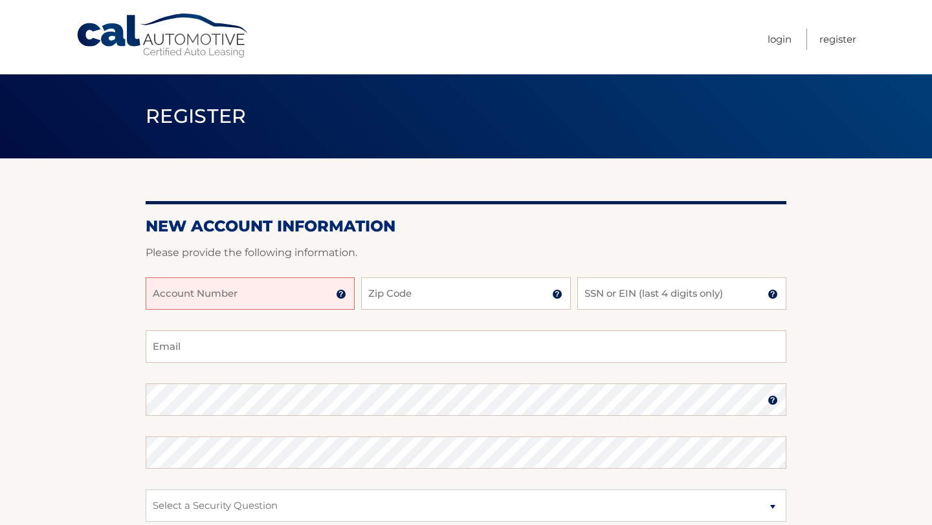
click at [286, 289] on input "Account Number" at bounding box center [250, 294] width 209 height 32
type input "44455978323"
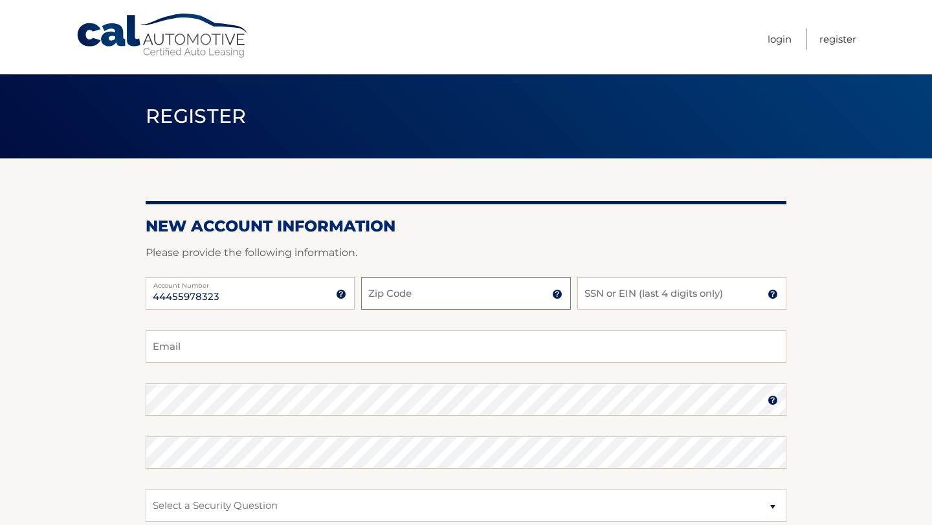
click at [376, 298] on input "Zip Code" at bounding box center [465, 294] width 209 height 32
type input "07052"
click at [593, 293] on input "SSN or EIN (last 4 digits only)" at bounding box center [681, 294] width 209 height 32
type input "1"
type input "5888"
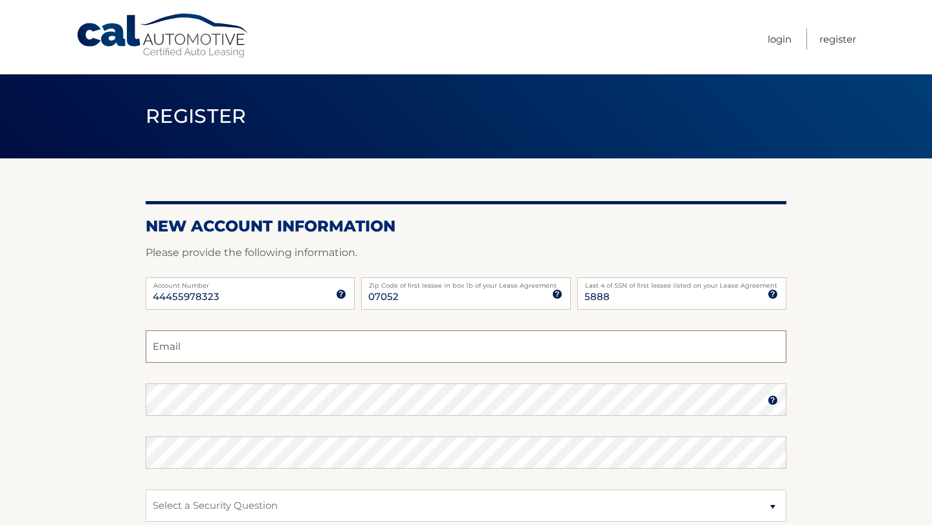
click at [443, 343] on input "Email" at bounding box center [466, 347] width 641 height 32
type input "nancylouis2003@gmail.com"
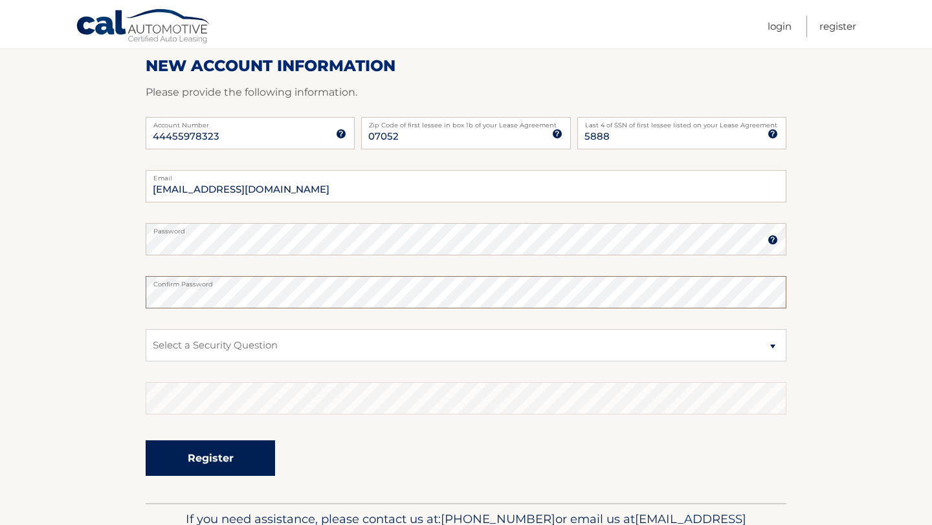
scroll to position [163, 0]
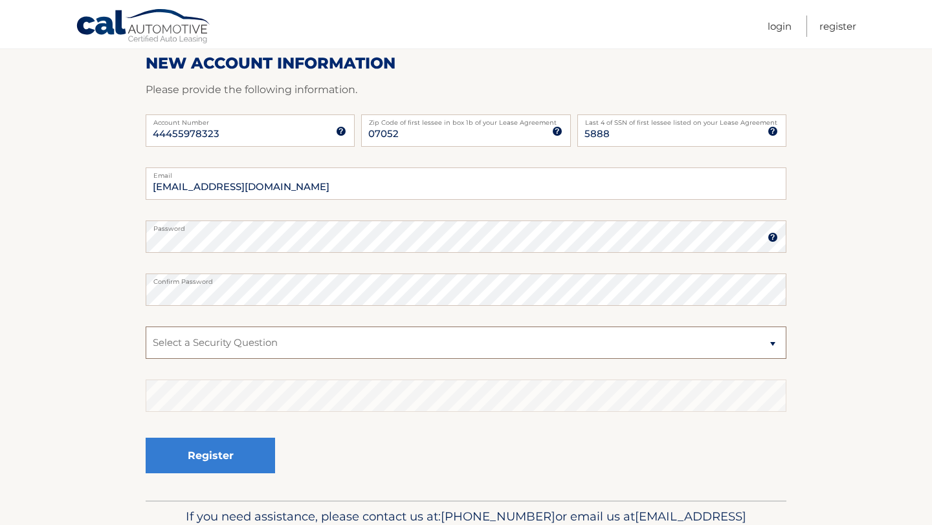
click at [200, 351] on select "Select a Security Question What was the name of your elementary school? What is…" at bounding box center [466, 343] width 641 height 32
select select "2"
click at [237, 344] on select "Select a Security Question What was the name of your elementary school? What is…" at bounding box center [466, 343] width 641 height 32
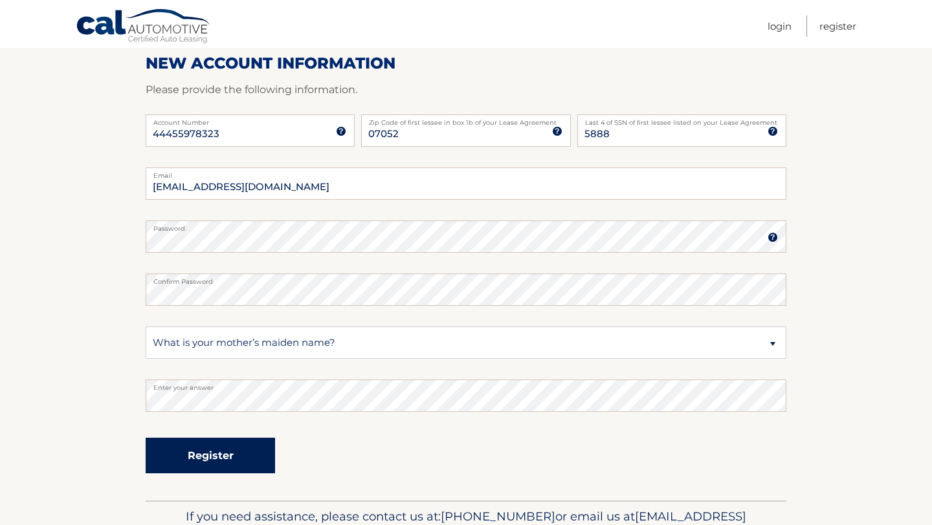
click at [211, 456] on button "Register" at bounding box center [210, 456] width 129 height 36
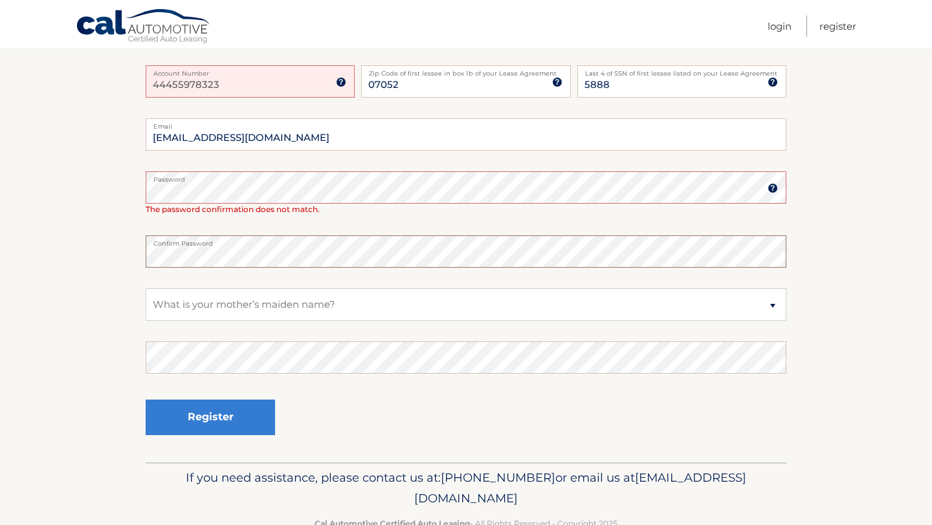
scroll to position [287, 0]
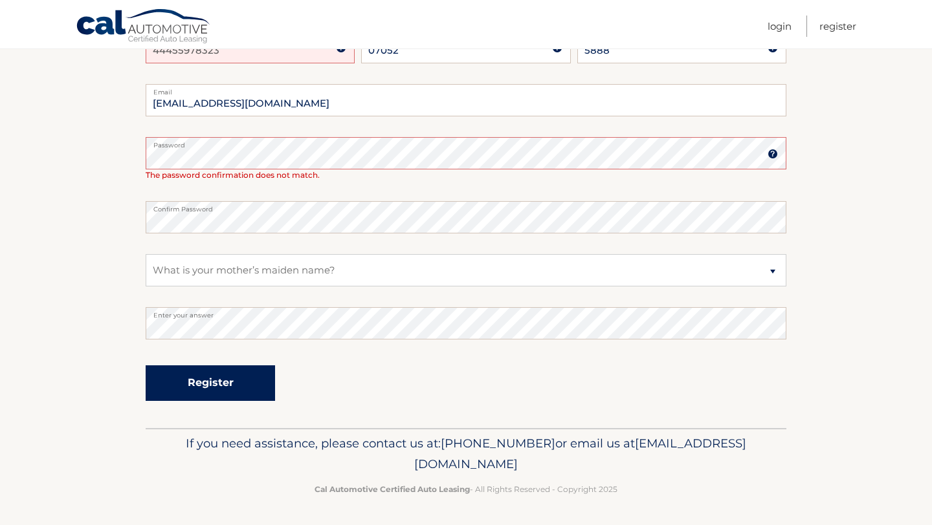
click at [206, 383] on button "Register" at bounding box center [210, 384] width 129 height 36
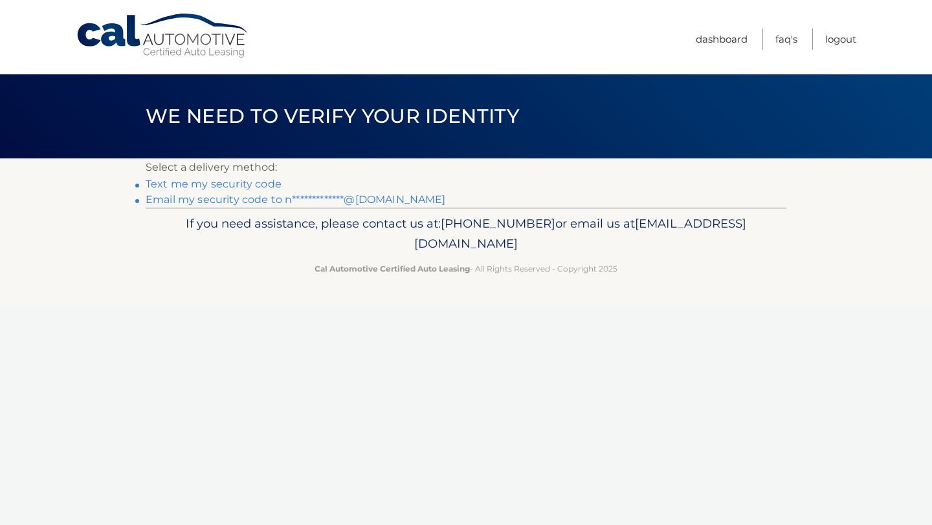
click at [219, 188] on link "Text me my security code" at bounding box center [214, 184] width 136 height 12
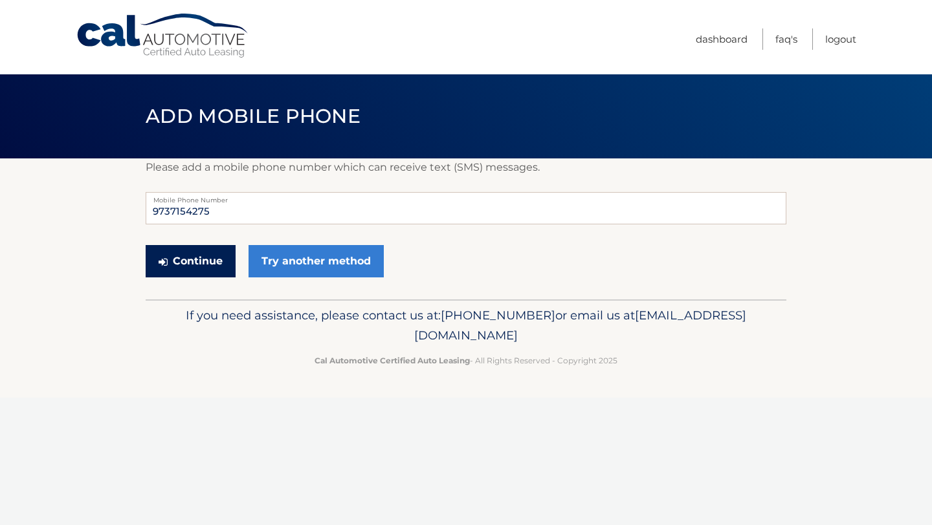
click at [193, 261] on button "Continue" at bounding box center [191, 261] width 90 height 32
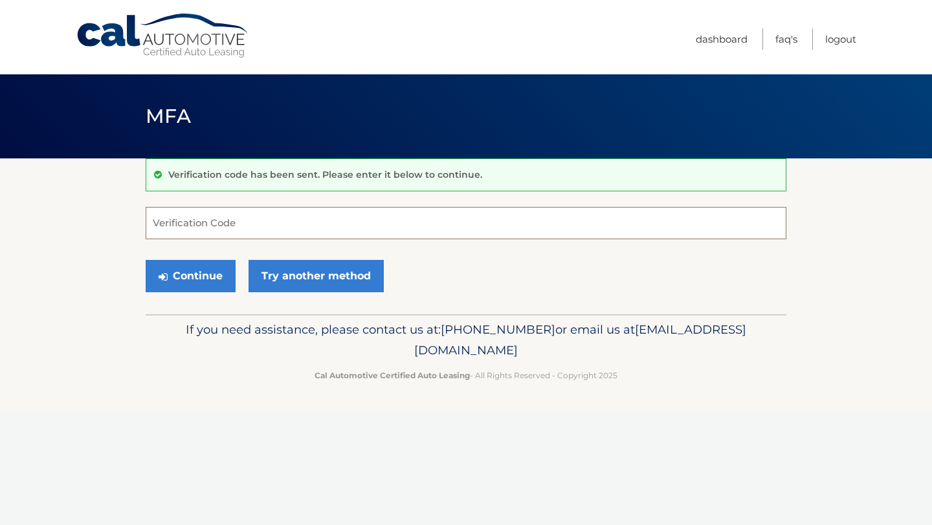
click at [199, 221] on input "Verification Code" at bounding box center [466, 223] width 641 height 32
type input "846812"
click at [197, 276] on button "Continue" at bounding box center [191, 276] width 90 height 32
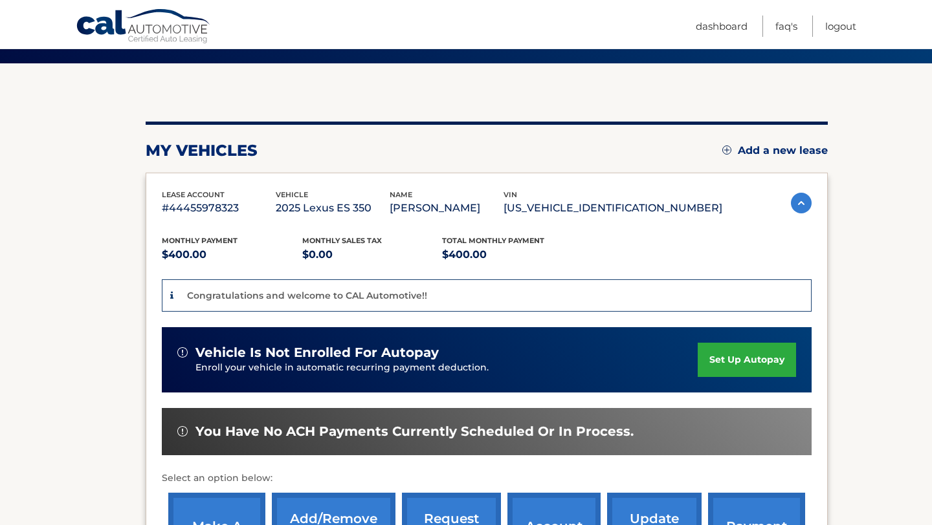
scroll to position [98, 0]
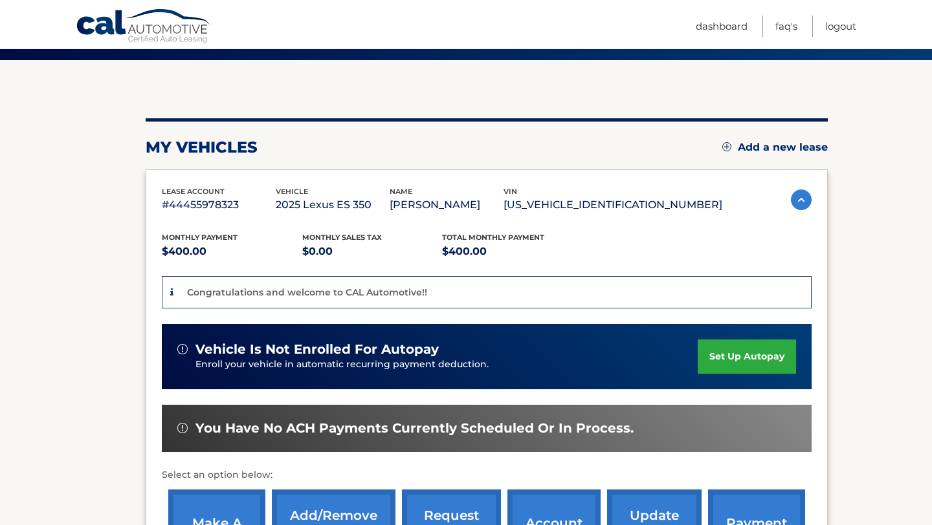
click at [726, 352] on link "set up autopay" at bounding box center [747, 357] width 98 height 34
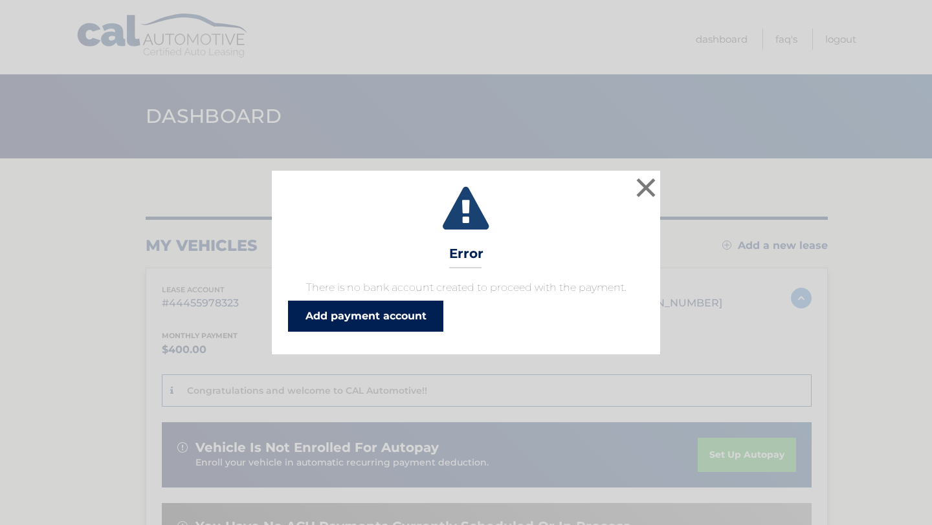
click at [393, 318] on link "Add payment account" at bounding box center [365, 316] width 155 height 31
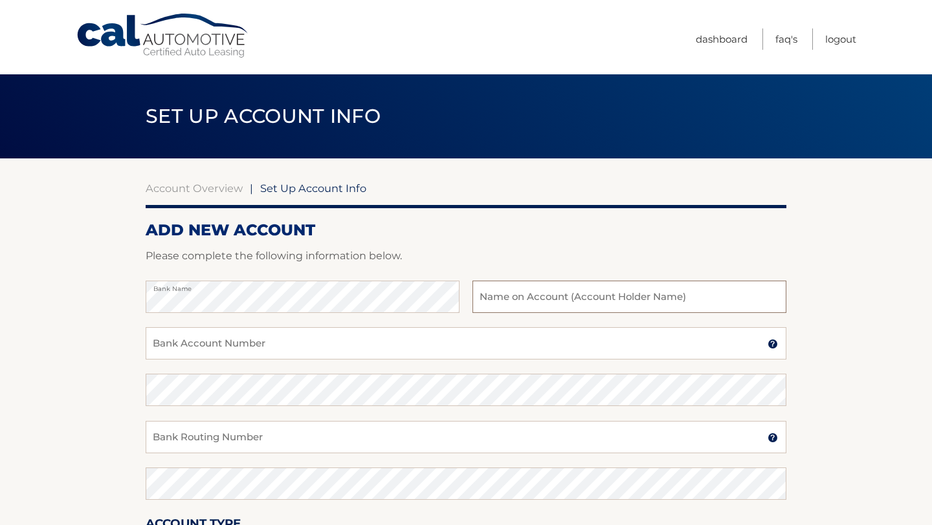
click at [536, 298] on input "text" at bounding box center [629, 297] width 314 height 32
type input "[PERSON_NAME]"
click at [314, 349] on input "Bank Account Number" at bounding box center [466, 343] width 641 height 32
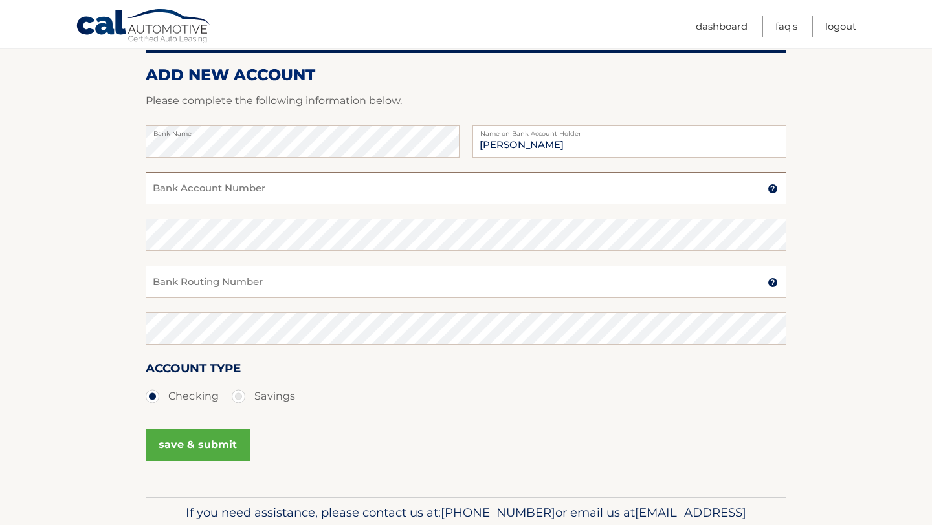
scroll to position [154, 0]
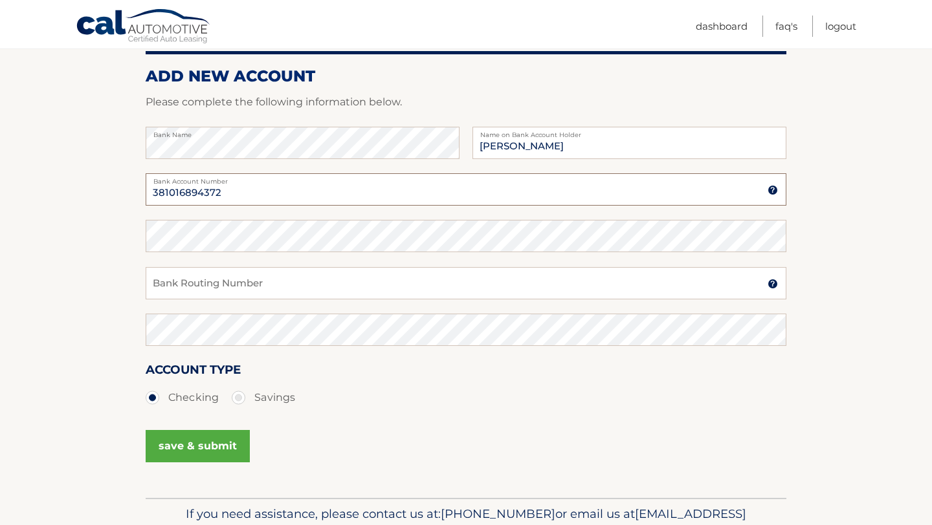
type input "381016894372"
click at [204, 289] on input "Bank Routing Number" at bounding box center [466, 283] width 641 height 32
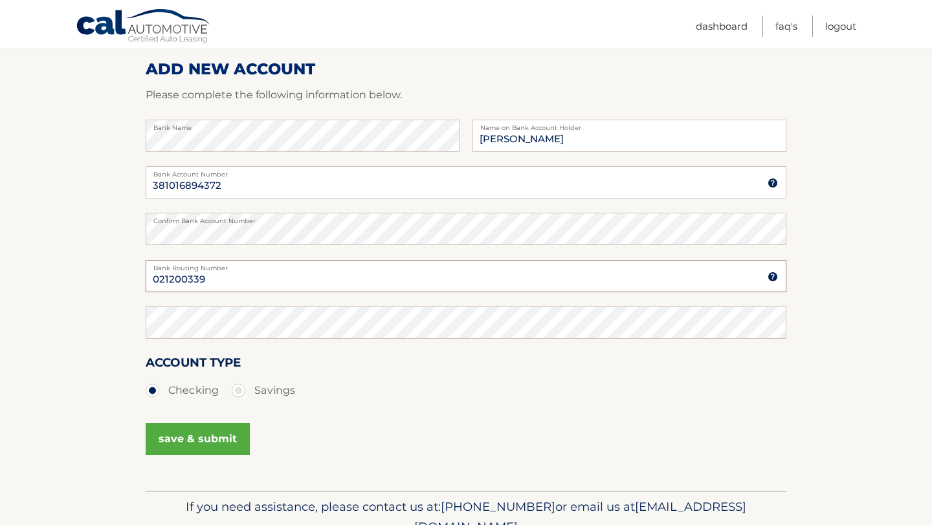
type input "021200339"
click at [201, 433] on button "save & submit" at bounding box center [198, 439] width 104 height 32
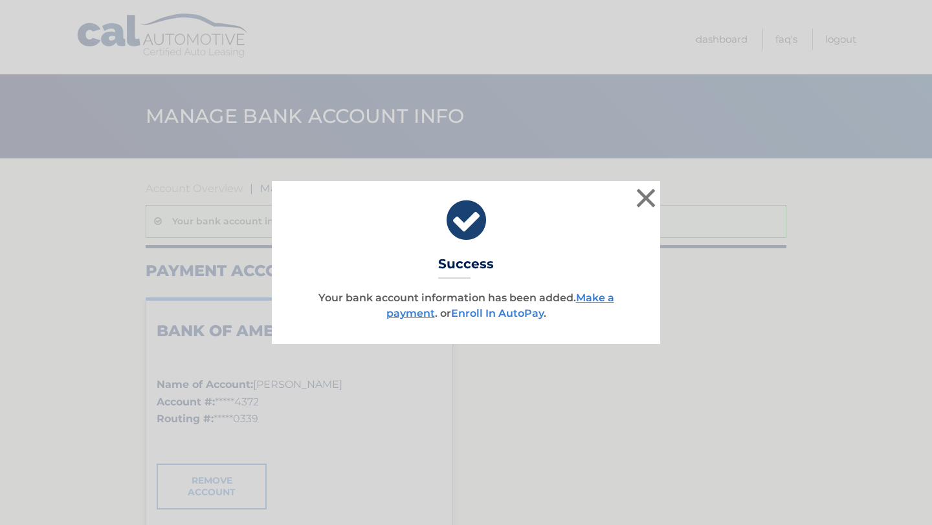
click at [481, 316] on link "Enroll In AutoPay" at bounding box center [497, 313] width 93 height 12
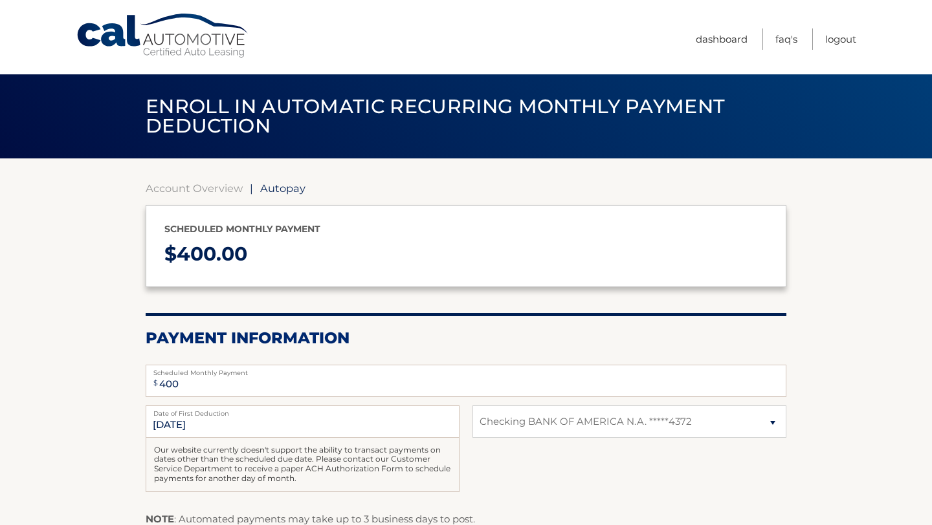
select select "N2QxNWQwZTItMmEzNS00YzdhLWI0ZjktMDI1YzA0NjdmOTBl"
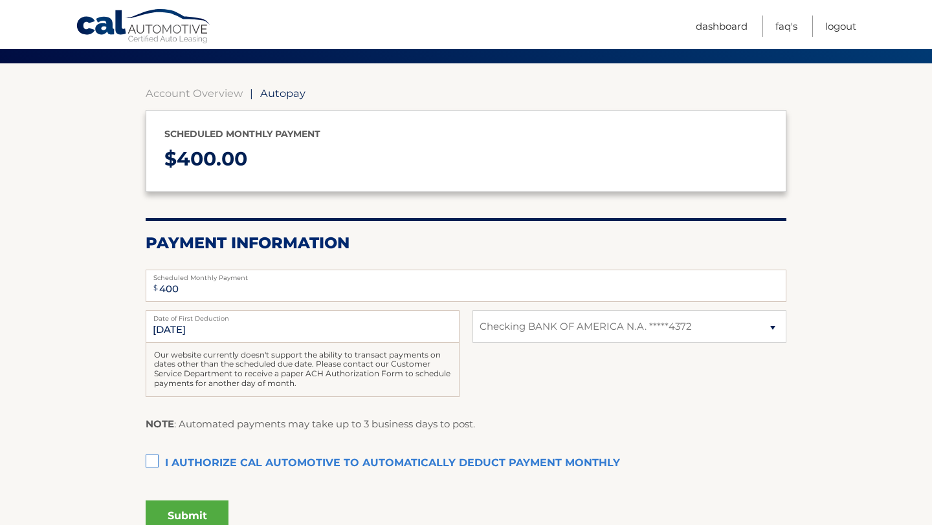
scroll to position [97, 0]
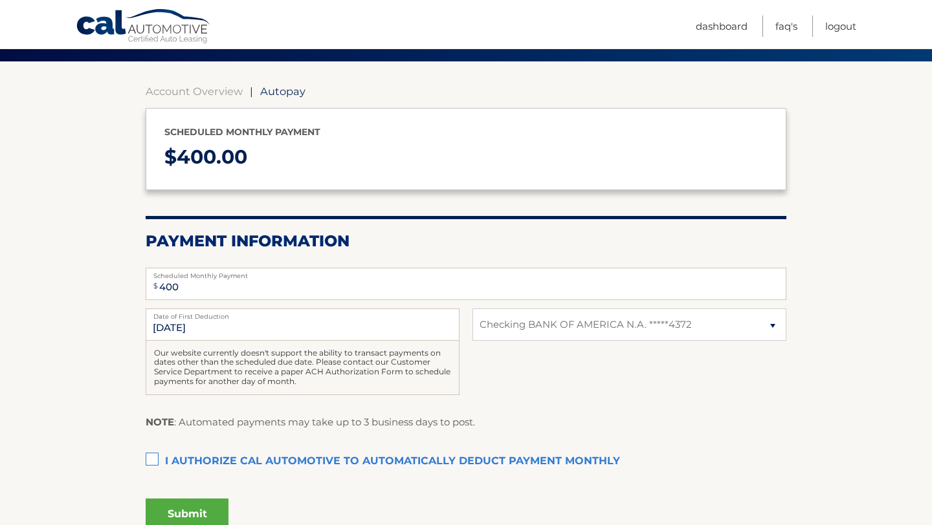
click at [149, 456] on label "I authorize cal automotive to automatically deduct payment monthly This checkbo…" at bounding box center [466, 462] width 641 height 26
click at [0, 0] on input "I authorize cal automotive to automatically deduct payment monthly This checkbo…" at bounding box center [0, 0] width 0 height 0
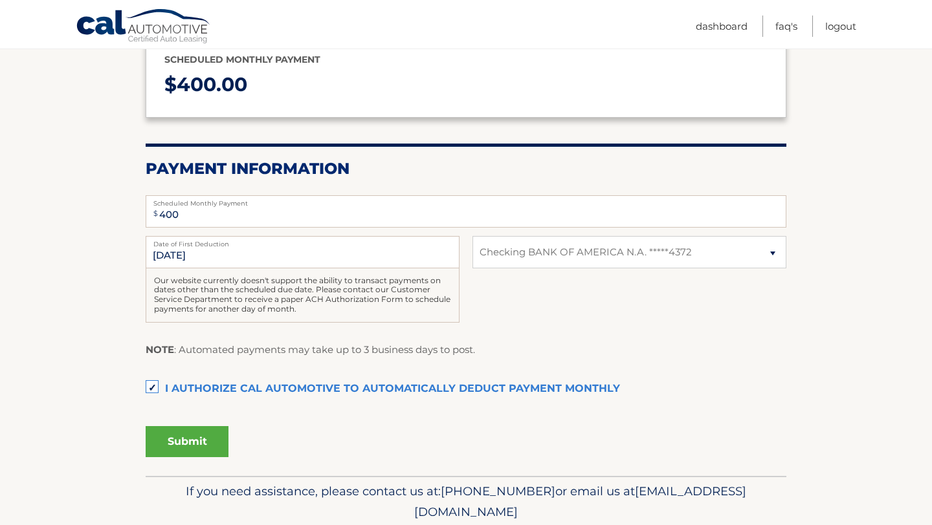
scroll to position [171, 0]
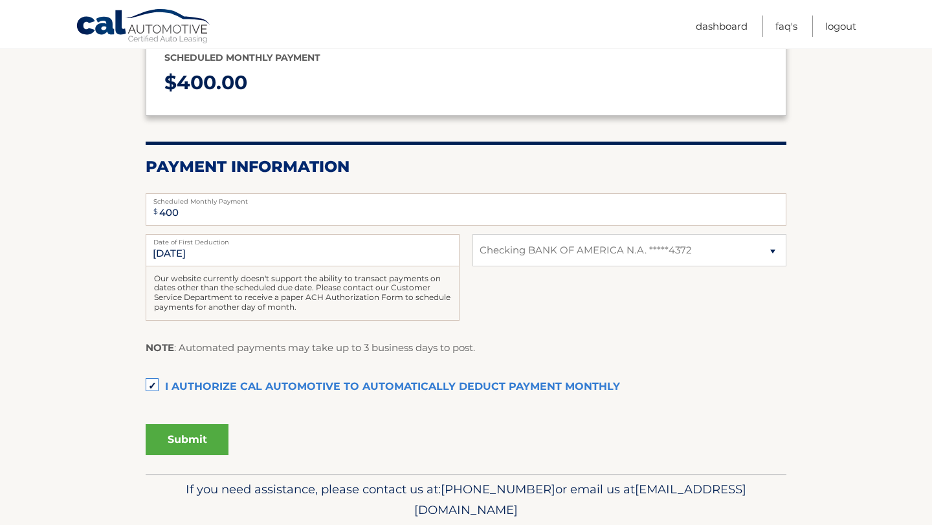
click at [197, 439] on button "Submit" at bounding box center [187, 439] width 83 height 31
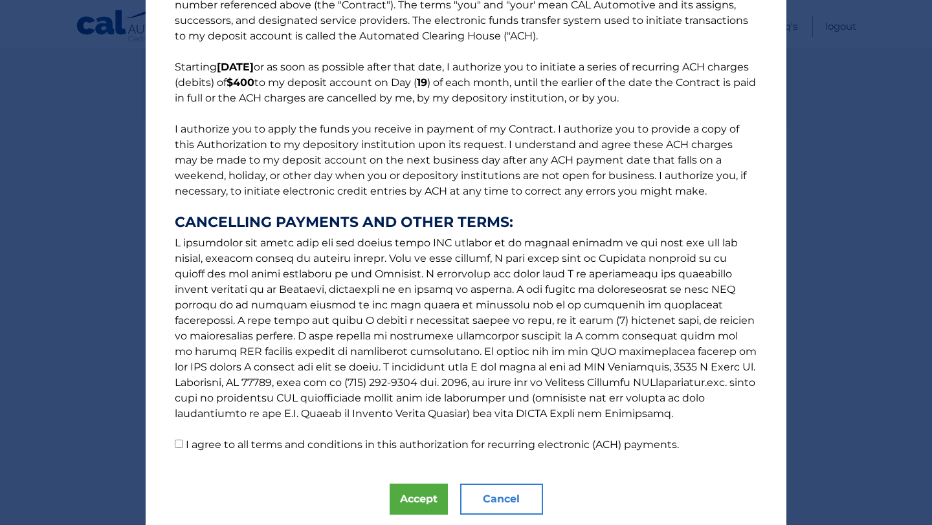
scroll to position [101, 0]
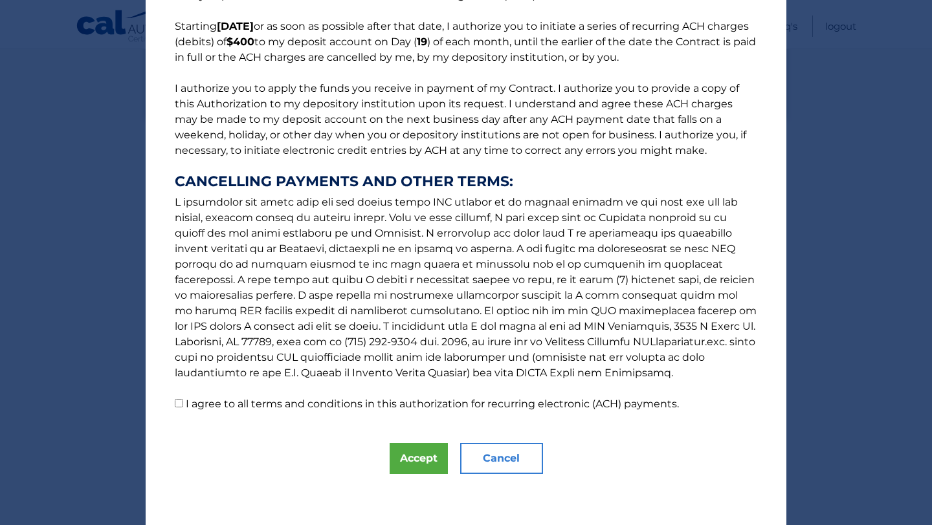
click at [179, 406] on input "I agree to all terms and conditions in this authorization for recurring electro…" at bounding box center [179, 403] width 8 height 8
checkbox input "true"
click at [417, 460] on button "Accept" at bounding box center [419, 458] width 58 height 31
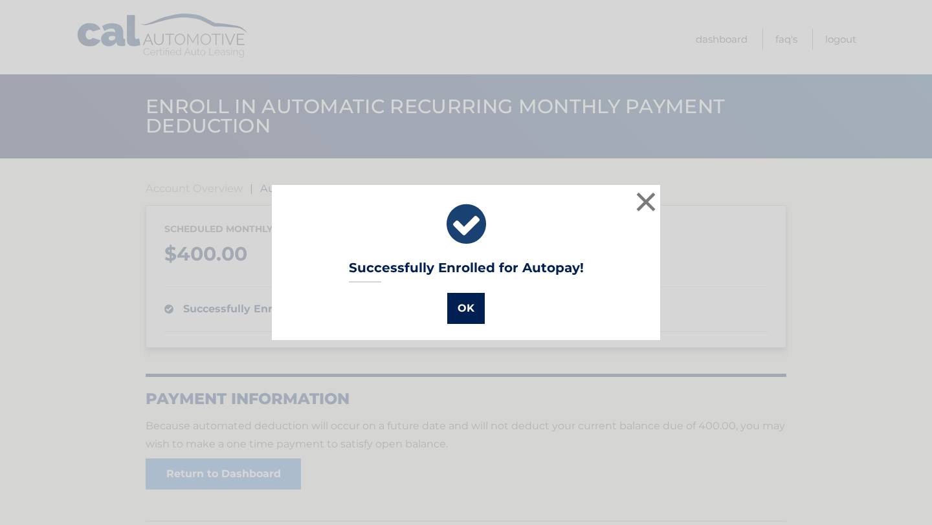
click at [469, 313] on button "OK" at bounding box center [466, 308] width 38 height 31
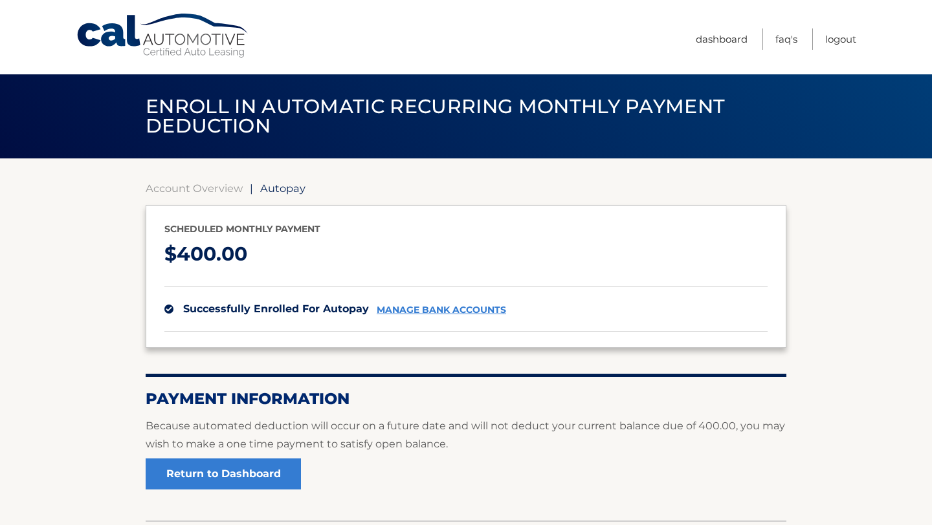
scroll to position [94, 0]
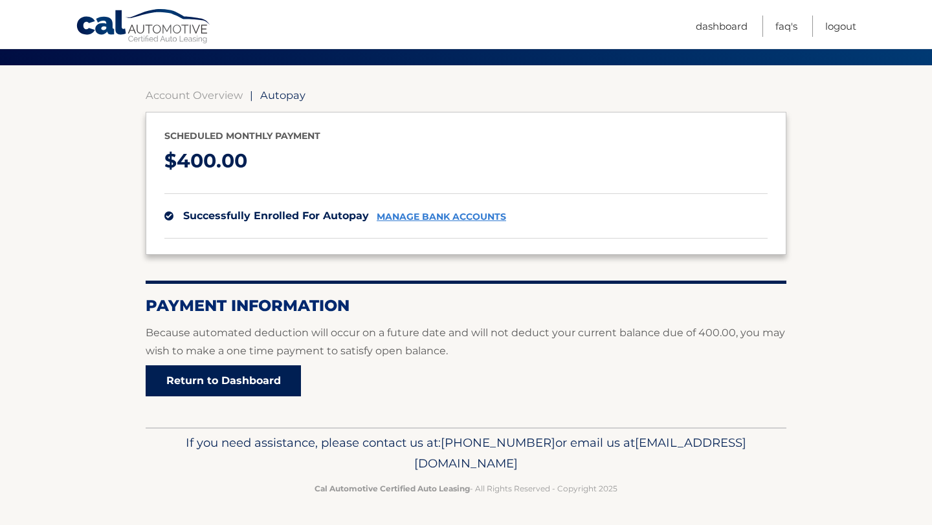
click at [262, 390] on link "Return to Dashboard" at bounding box center [223, 381] width 155 height 31
